Goal: Transaction & Acquisition: Purchase product/service

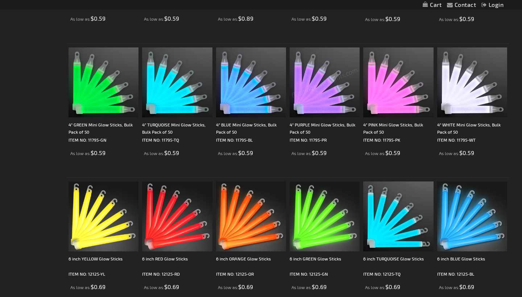
scroll to position [319, 0]
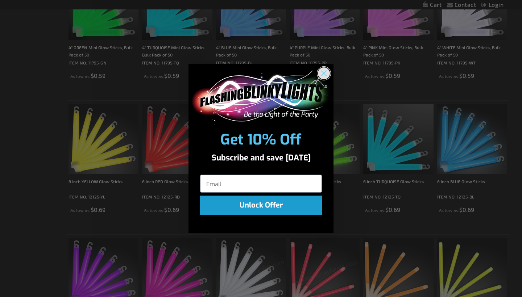
click at [327, 78] on circle "Close dialog" at bounding box center [324, 73] width 12 height 12
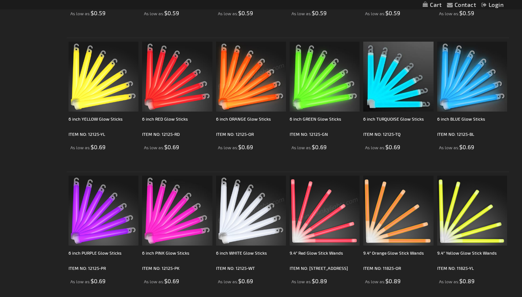
scroll to position [370, 0]
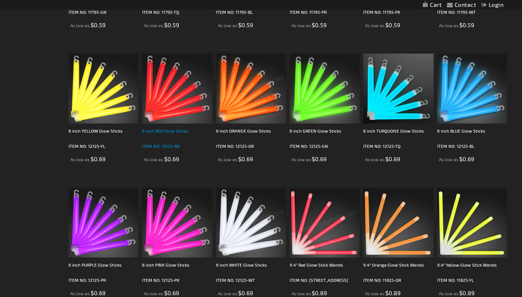
click at [166, 135] on div "6 inch RED Glow Sticks" at bounding box center [177, 134] width 70 height 14
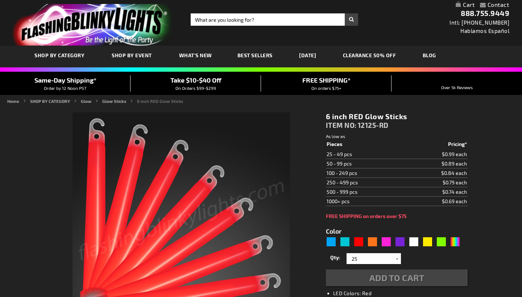
type input "5641"
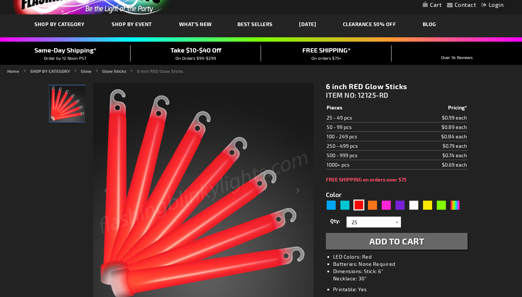
scroll to position [41, 0]
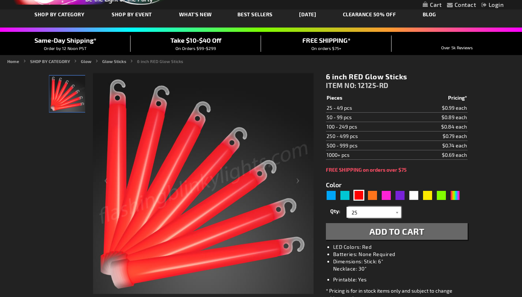
click at [380, 216] on input "25" at bounding box center [374, 212] width 53 height 11
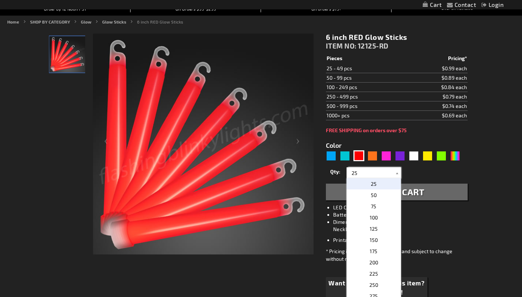
scroll to position [83, 0]
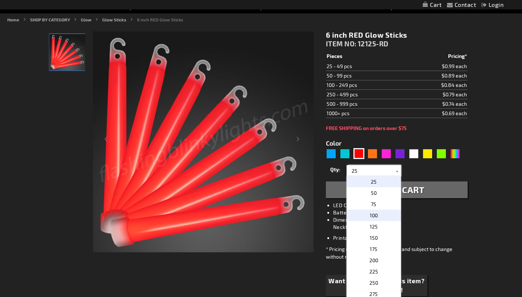
type input "2"
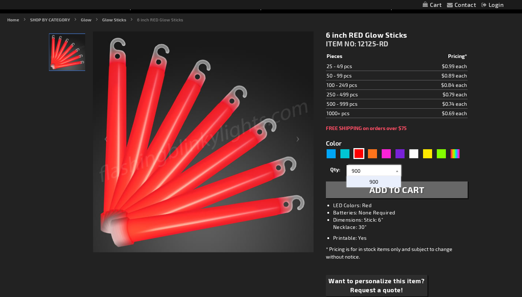
type input "900"
click at [373, 181] on span "900" at bounding box center [373, 182] width 9 height 6
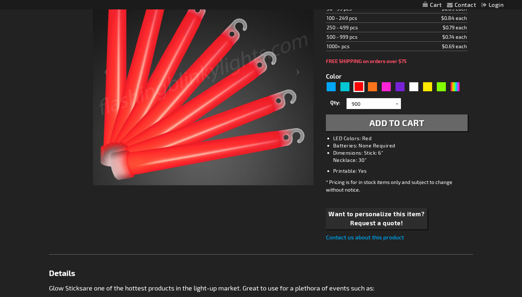
scroll to position [156, 0]
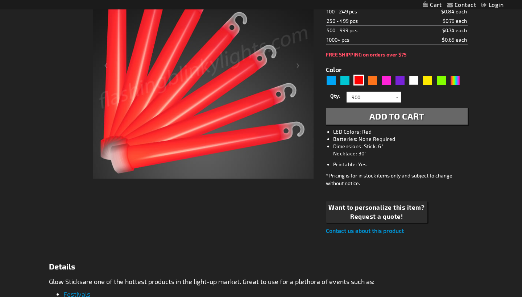
click at [381, 115] on span "Add to Cart" at bounding box center [396, 116] width 55 height 11
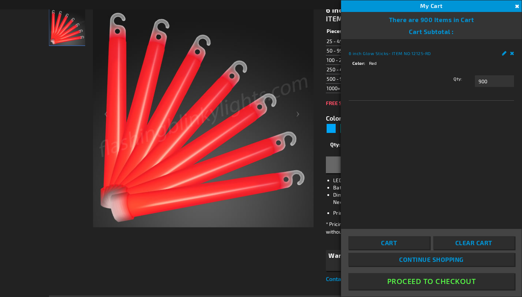
scroll to position [105, 0]
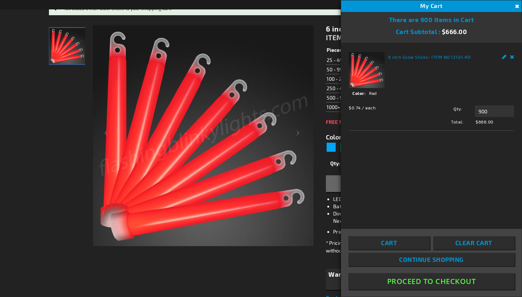
click at [510, 57] on link "Remove" at bounding box center [512, 56] width 4 height 8
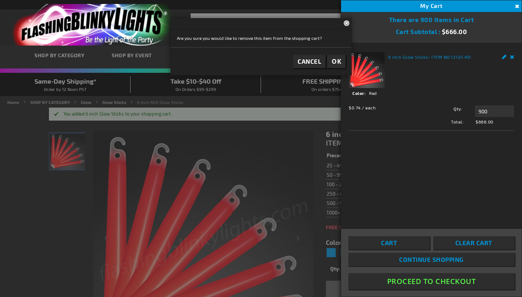
click at [516, 6] on button "Close" at bounding box center [516, 7] width 8 height 8
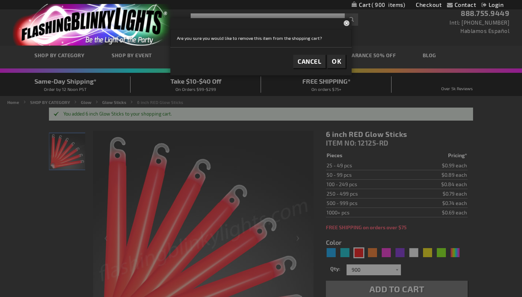
scroll to position [105, 0]
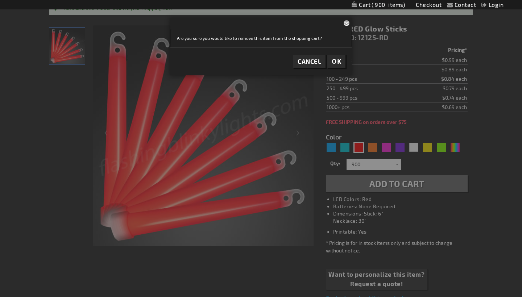
click at [333, 67] on button "OK" at bounding box center [336, 61] width 18 height 13
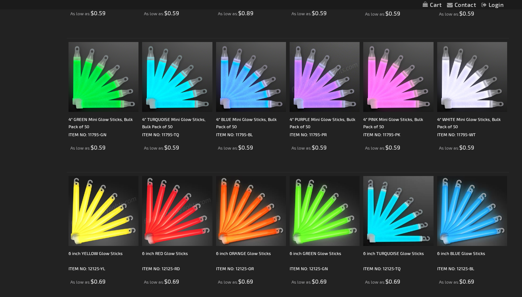
scroll to position [38, 0]
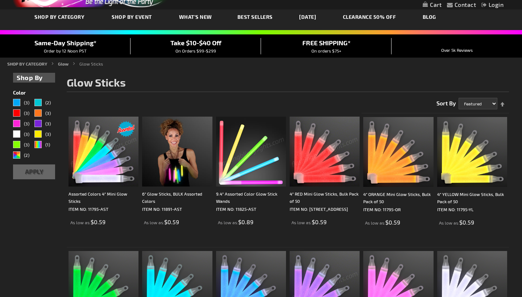
click at [350, 168] on img at bounding box center [324, 152] width 70 height 70
